Goal: Use online tool/utility: Utilize a website feature to perform a specific function

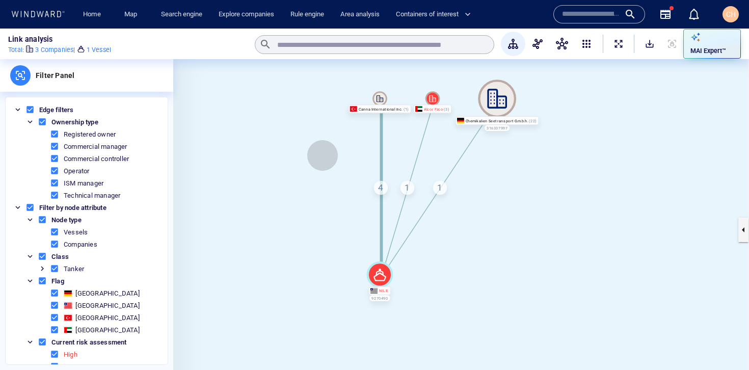
drag, startPoint x: 334, startPoint y: 185, endPoint x: 321, endPoint y: 156, distance: 32.2
click at [321, 155] on canvas at bounding box center [460, 229] width 575 height 341
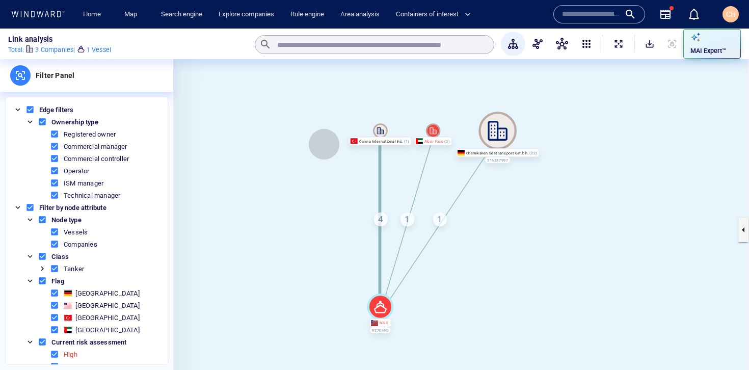
drag, startPoint x: 324, startPoint y: 108, endPoint x: 326, endPoint y: 140, distance: 31.7
click at [326, 140] on canvas at bounding box center [460, 229] width 575 height 341
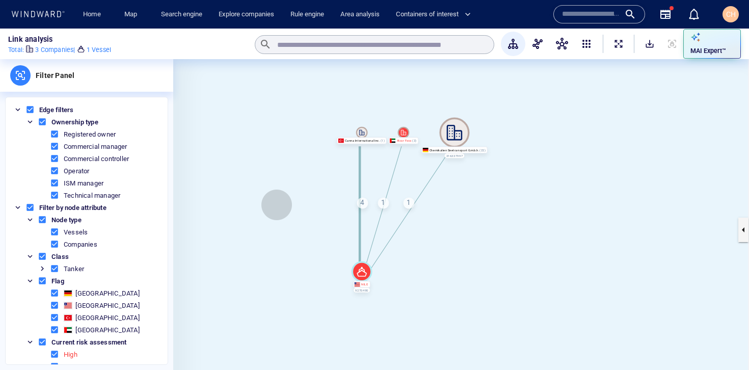
drag, startPoint x: 277, startPoint y: 205, endPoint x: 298, endPoint y: 150, distance: 59.0
click at [298, 150] on canvas at bounding box center [460, 229] width 575 height 341
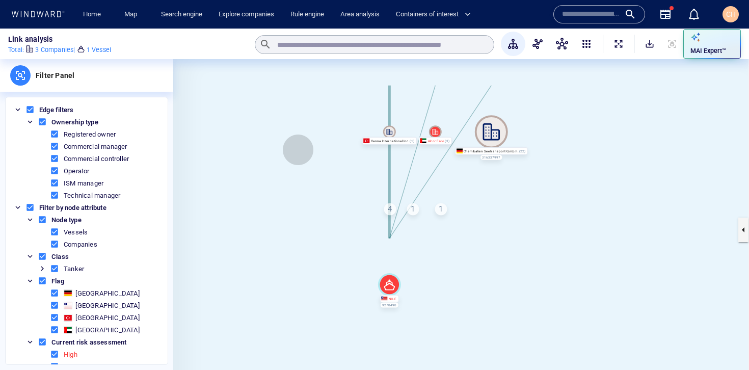
drag, startPoint x: 298, startPoint y: 150, endPoint x: 297, endPoint y: 202, distance: 52.5
click at [297, 202] on canvas at bounding box center [460, 229] width 575 height 341
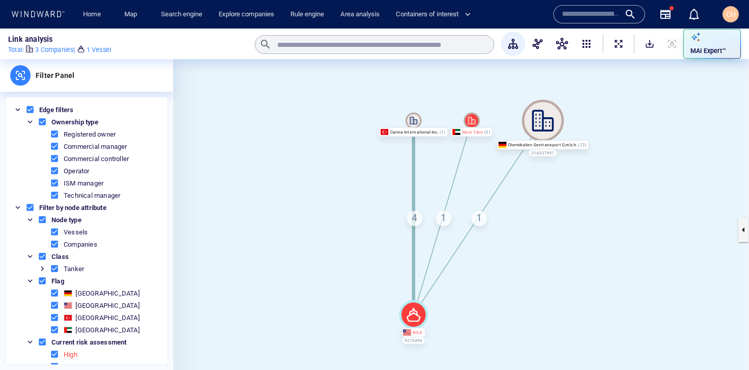
click at [413, 221] on div "4" at bounding box center [413, 217] width 15 height 15
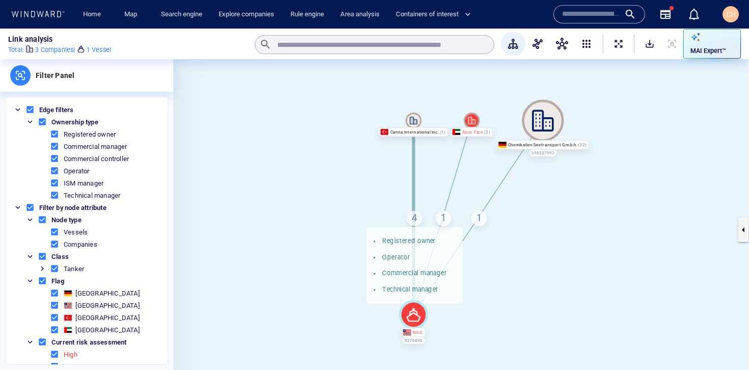
click at [441, 215] on div "1" at bounding box center [442, 217] width 15 height 15
click at [479, 221] on div "1" at bounding box center [478, 217] width 15 height 15
click at [554, 202] on canvas at bounding box center [460, 229] width 575 height 341
click at [700, 54] on p "MAI Expert™" at bounding box center [708, 50] width 36 height 9
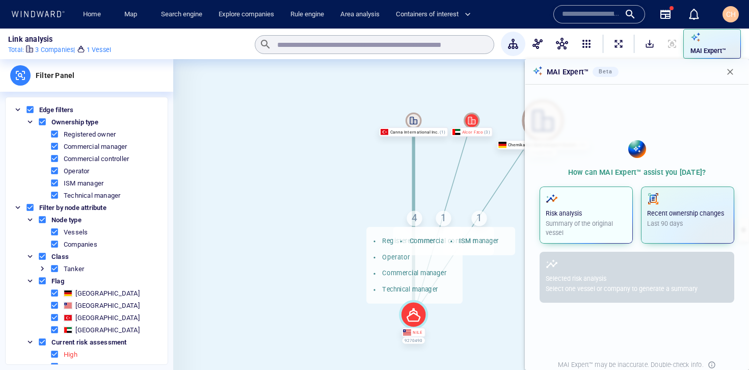
click at [562, 224] on p "Summary of the original vessel" at bounding box center [585, 228] width 81 height 18
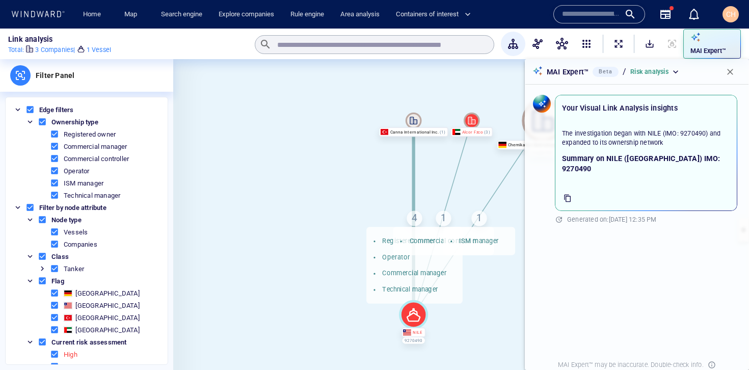
click at [356, 189] on canvas at bounding box center [460, 229] width 575 height 341
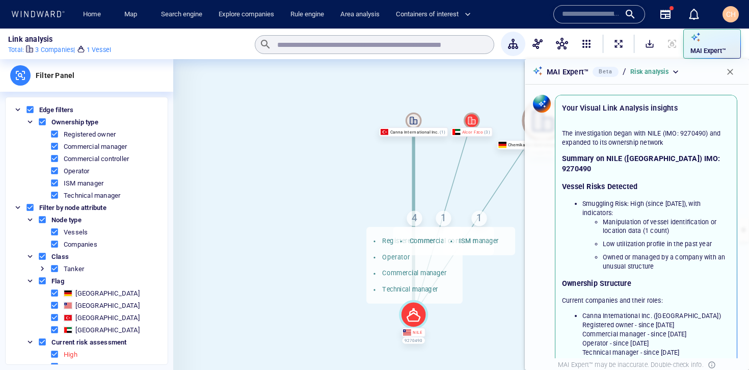
drag, startPoint x: 303, startPoint y: 151, endPoint x: 233, endPoint y: 141, distance: 71.0
click at [232, 141] on canvas at bounding box center [460, 229] width 575 height 341
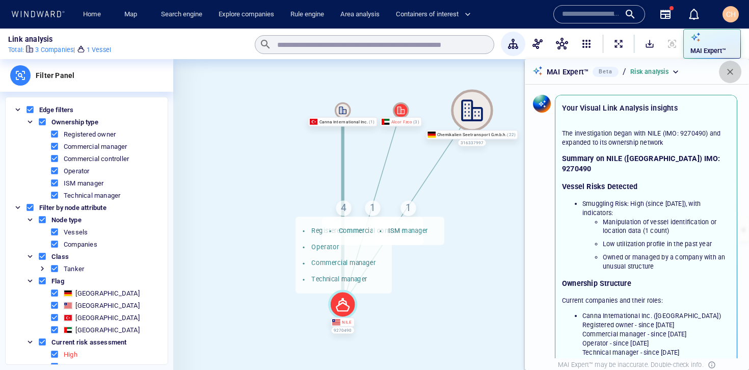
click at [732, 73] on span "button" at bounding box center [730, 72] width 10 height 10
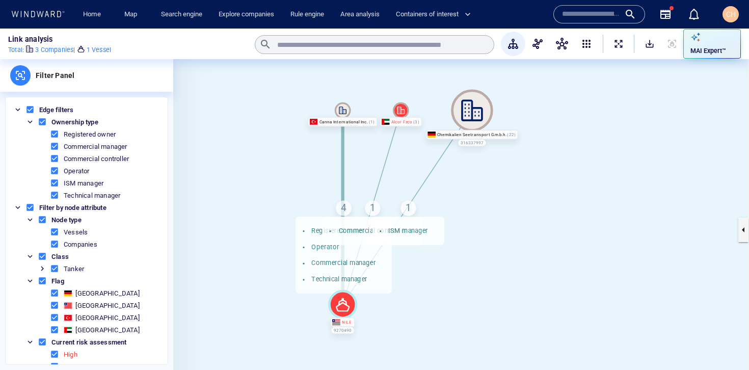
drag, startPoint x: 627, startPoint y: 184, endPoint x: 627, endPoint y: 193, distance: 8.7
click at [627, 193] on canvas at bounding box center [460, 229] width 575 height 341
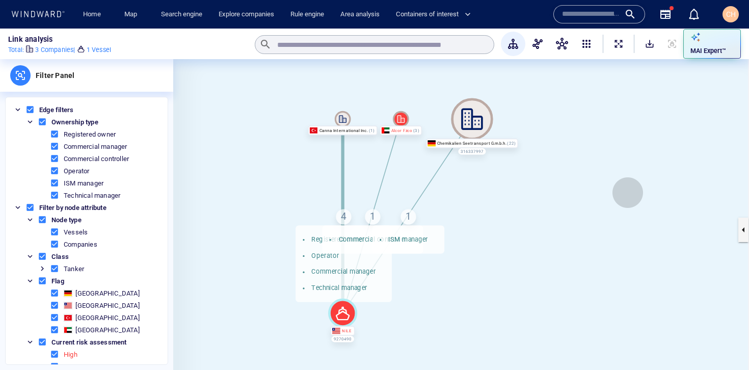
click at [627, 193] on canvas at bounding box center [460, 229] width 575 height 341
click at [355, 173] on canvas at bounding box center [460, 229] width 575 height 341
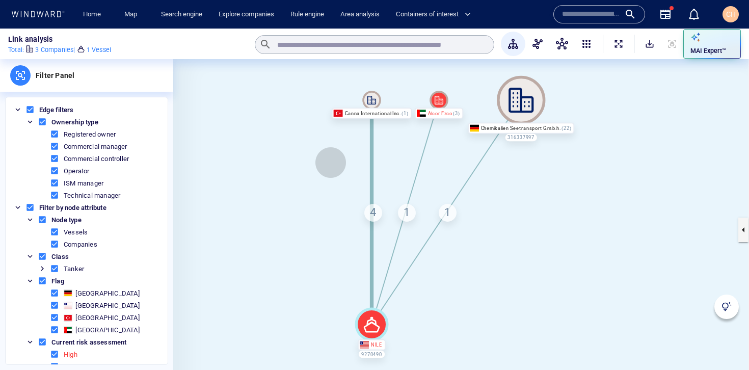
drag, startPoint x: 331, startPoint y: 180, endPoint x: 331, endPoint y: 162, distance: 17.3
click at [331, 162] on canvas at bounding box center [460, 229] width 575 height 341
click at [698, 44] on div "MAI Expert™" at bounding box center [711, 44] width 47 height 28
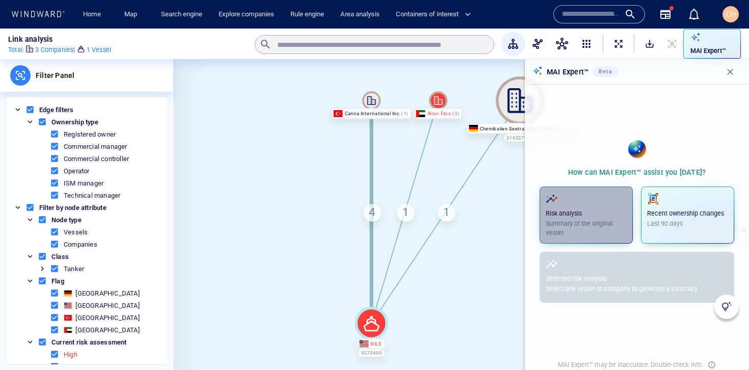
click at [594, 225] on p "Summary of the original vessel" at bounding box center [585, 228] width 81 height 18
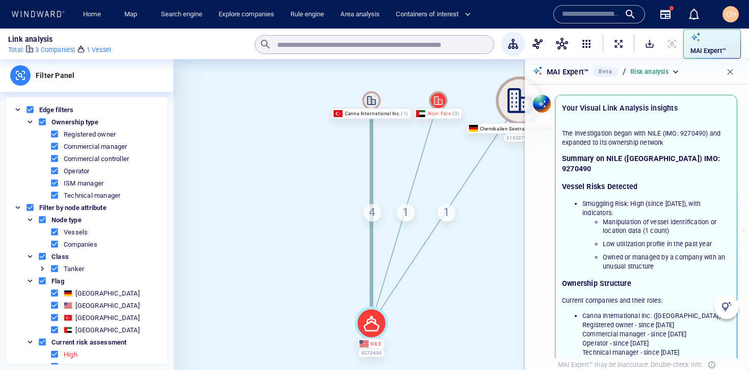
click at [729, 73] on span "button" at bounding box center [730, 72] width 10 height 10
